Goal: Task Accomplishment & Management: Use online tool/utility

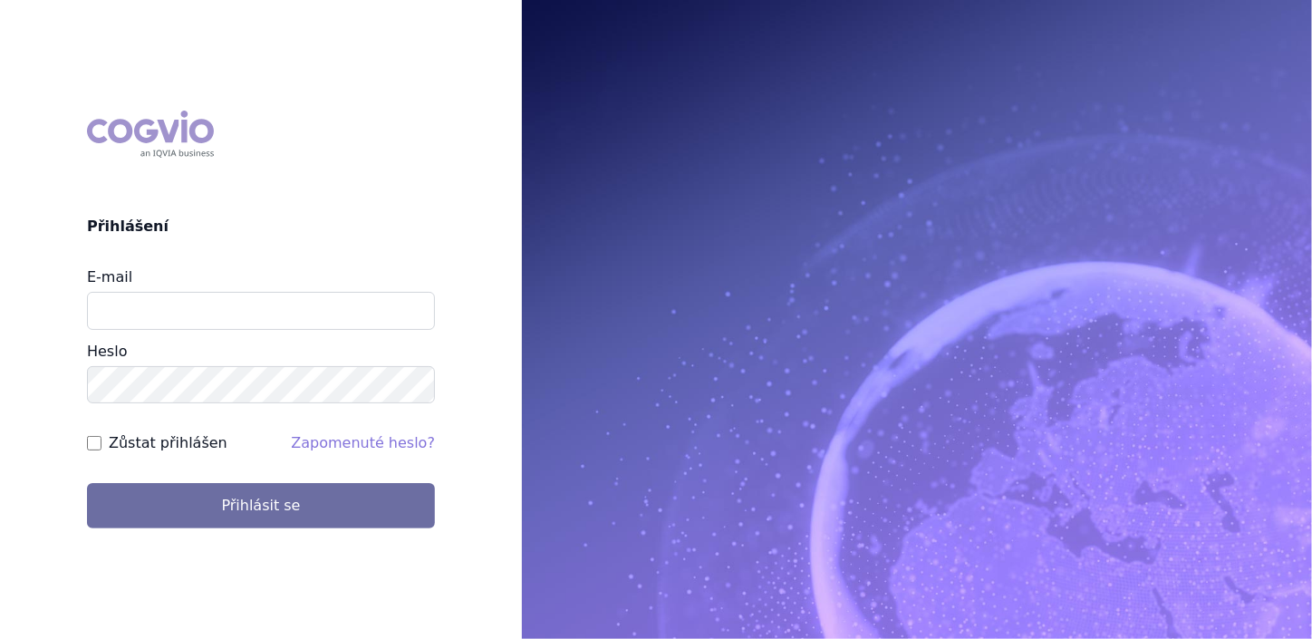
click at [256, 332] on div "E-mail Heslo" at bounding box center [261, 335] width 348 height 138
click at [258, 314] on input "E-mail" at bounding box center [261, 311] width 348 height 38
type input "aplikace.ocul1@vzp.cz"
click at [175, 449] on label "Zůstat přihlášen" at bounding box center [168, 443] width 119 height 22
click at [101, 449] on input "Zůstat přihlášen" at bounding box center [94, 443] width 14 height 14
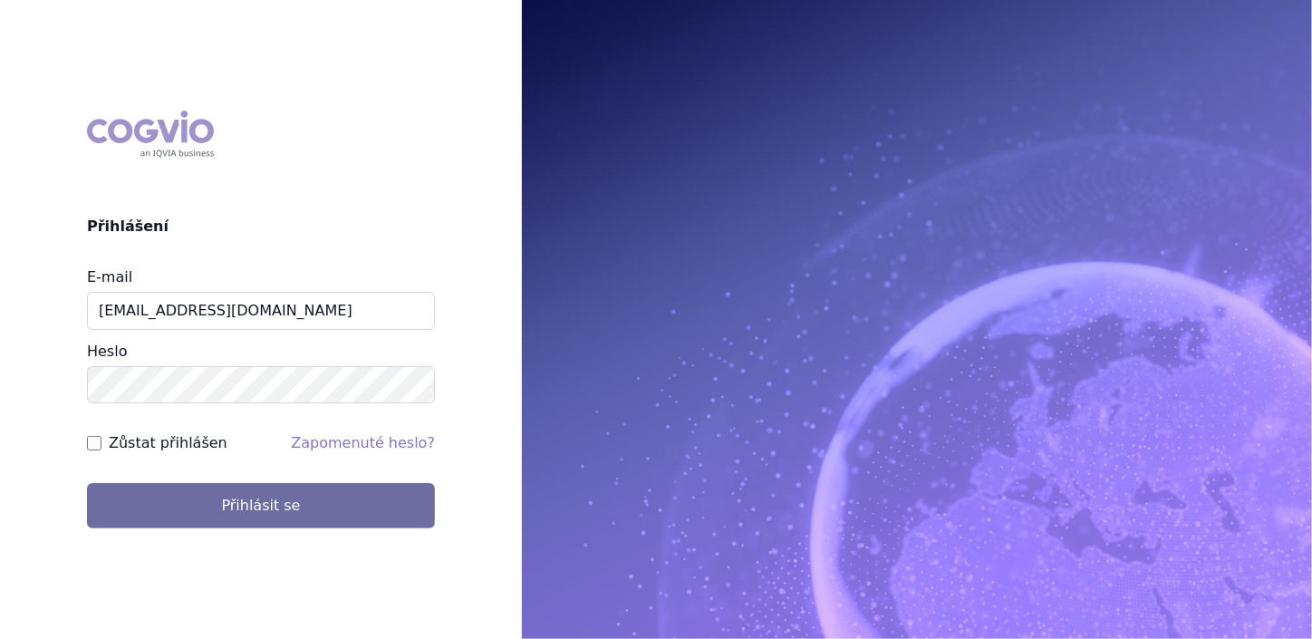
checkbox input "true"
click at [197, 548] on div "COGVIO Přihlášení E-mail aplikace.ocul1@vzp.cz Heslo Zůstat přihlášen Zapomenut…" at bounding box center [656, 319] width 1312 height 639
click at [197, 536] on div "COGVIO Přihlášení E-mail aplikace.ocul1@vzp.cz Heslo Zůstat přihlášen Zapomenut…" at bounding box center [261, 320] width 522 height 448
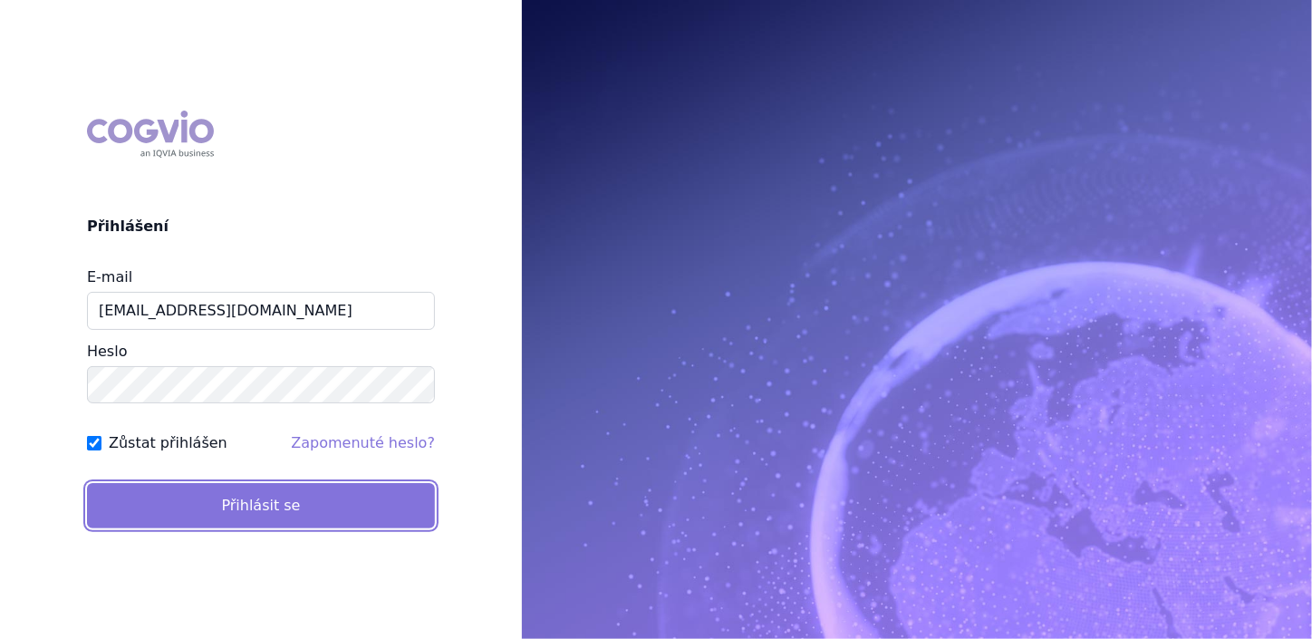
click at [195, 503] on button "Přihlásit se" at bounding box center [261, 505] width 348 height 45
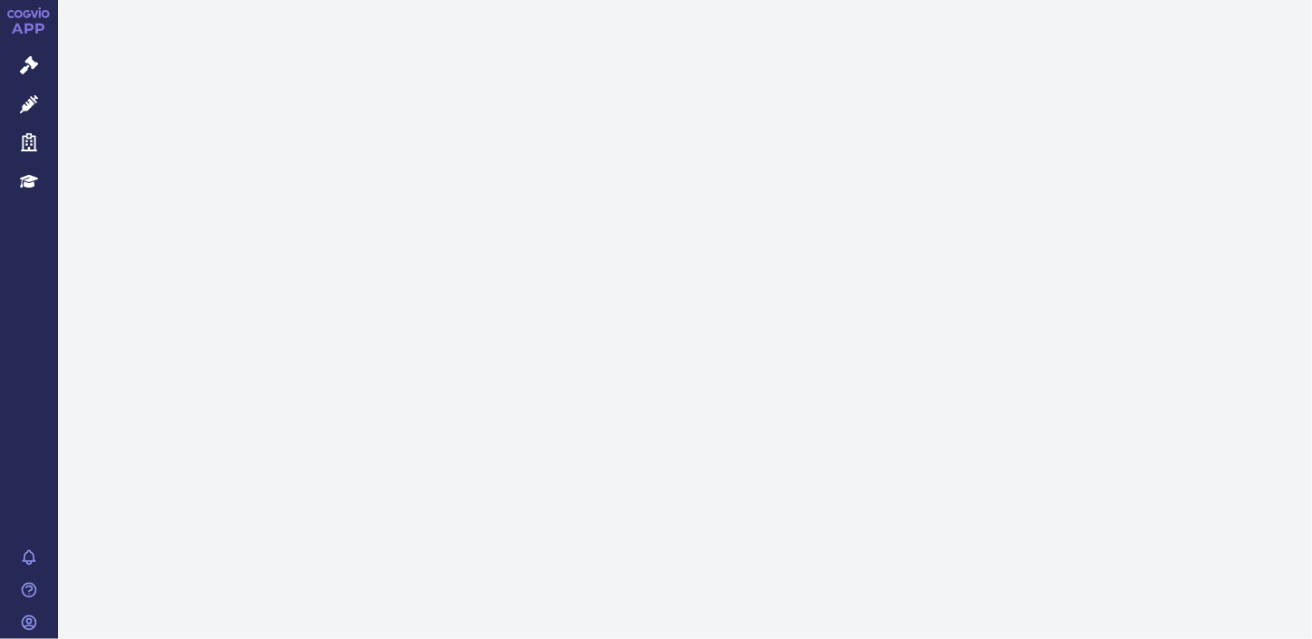
click at [13, 63] on link "Správní řízení" at bounding box center [29, 66] width 58 height 38
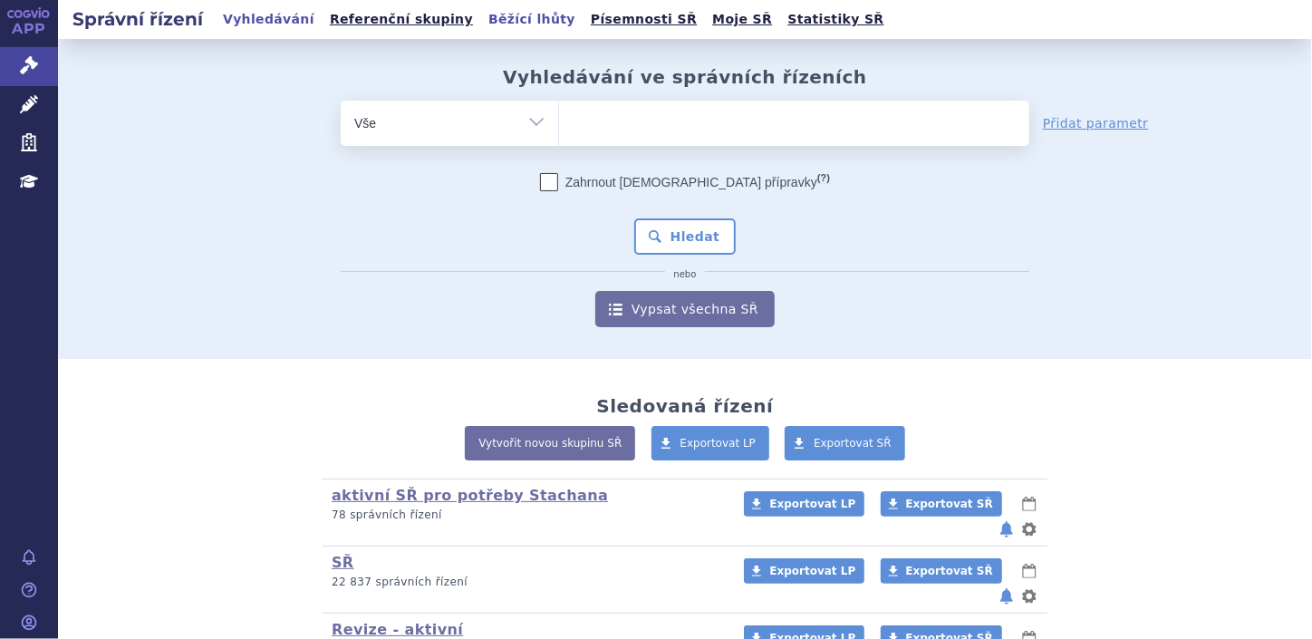
click at [483, 14] on link "Běžící lhůty" at bounding box center [532, 19] width 98 height 24
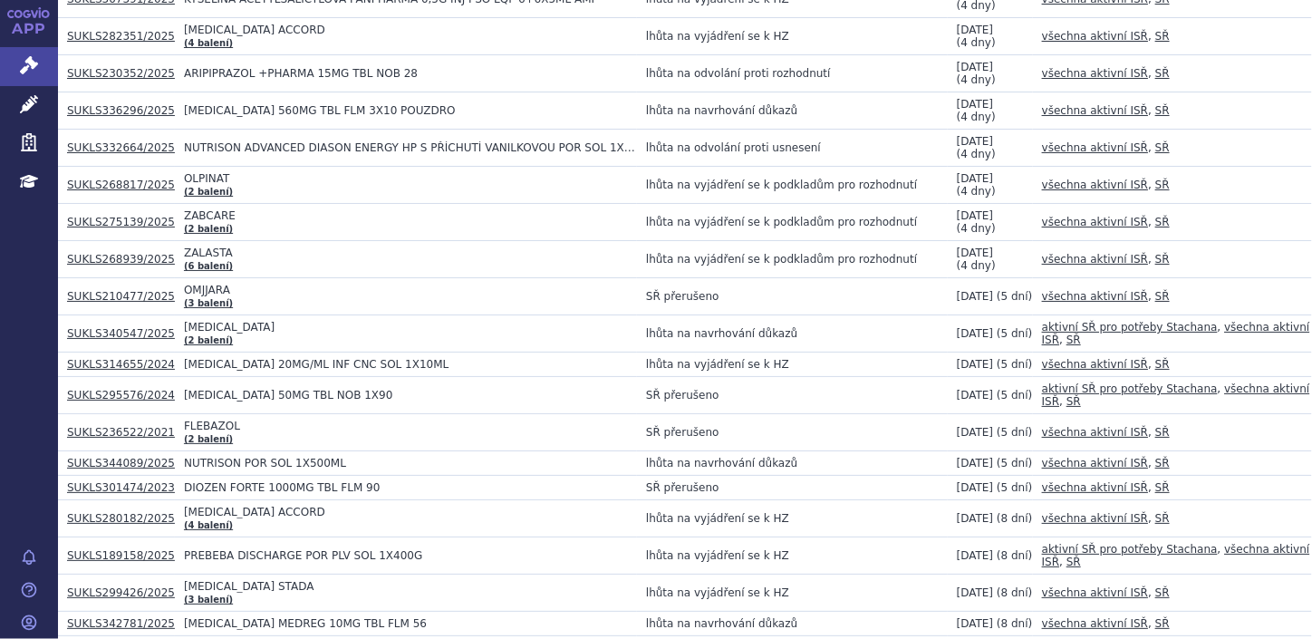
scroll to position [3668, 0]
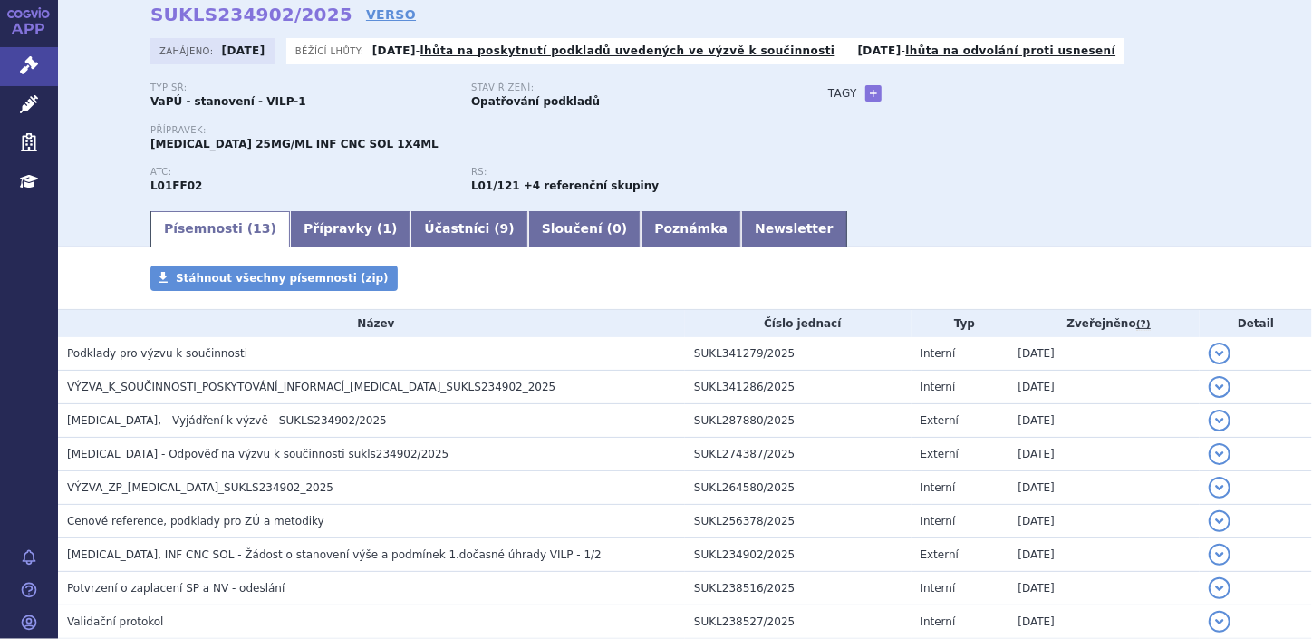
scroll to position [114, 0]
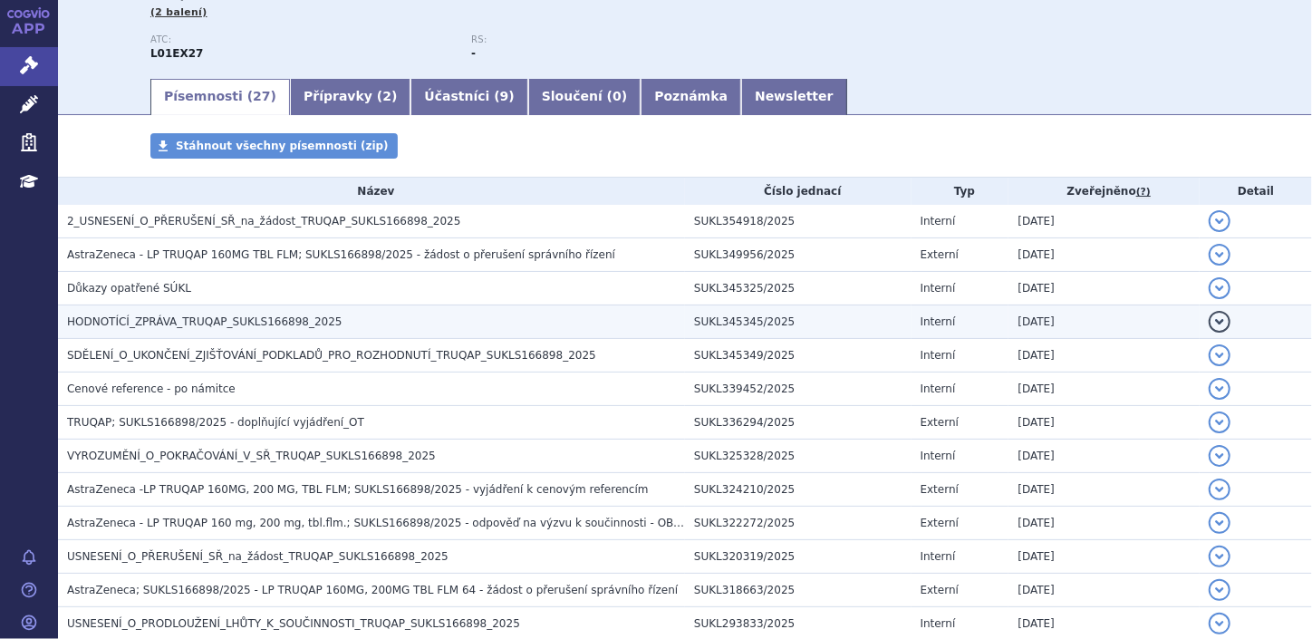
click at [187, 324] on span "HODNOTÍCÍ_ZPRÁVA_TRUQAP_SUKLS166898_2025" at bounding box center [204, 321] width 275 height 13
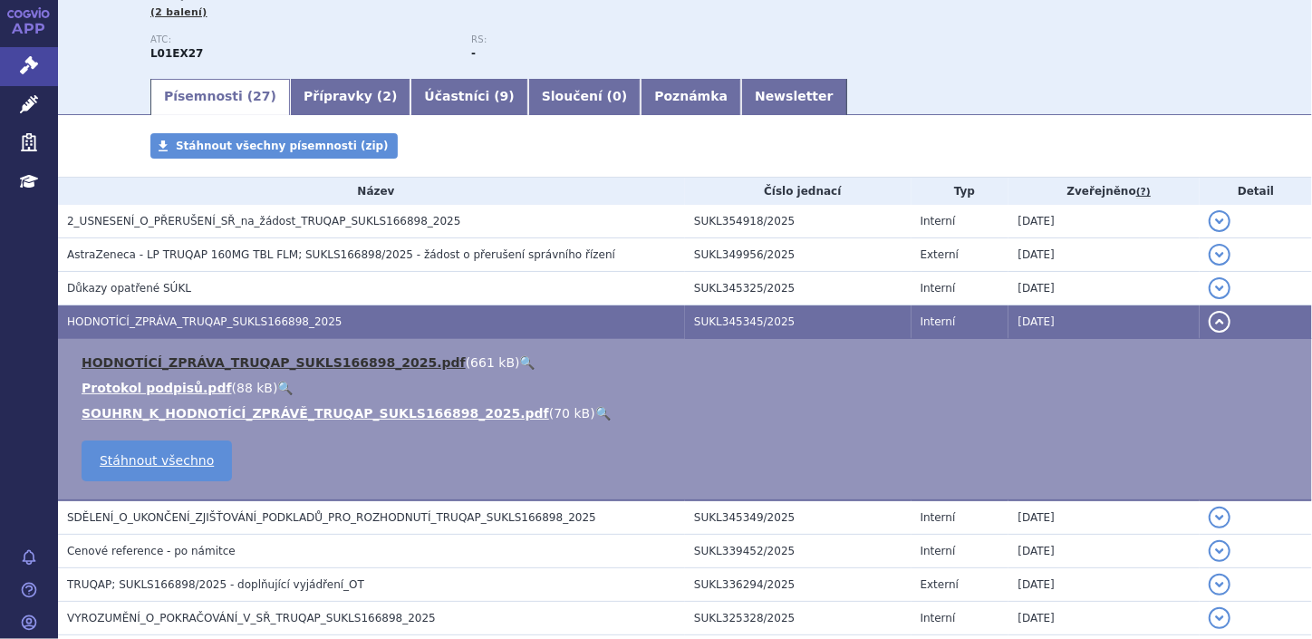
click at [235, 355] on link "HODNOTÍCÍ_ZPRÁVA_TRUQAP_SUKLS166898_2025.pdf" at bounding box center [274, 362] width 384 height 14
